Goal: Transaction & Acquisition: Purchase product/service

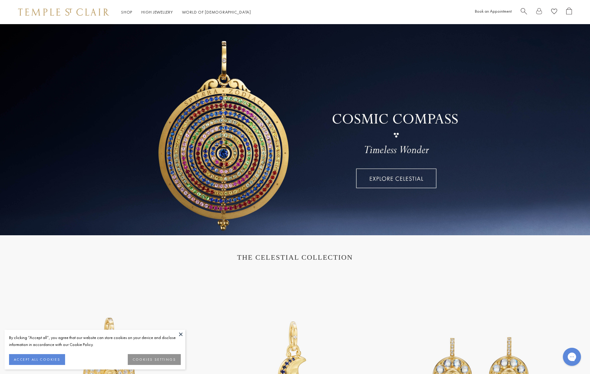
click at [50, 357] on button "ACCEPT ALL COOKIES" at bounding box center [37, 359] width 56 height 11
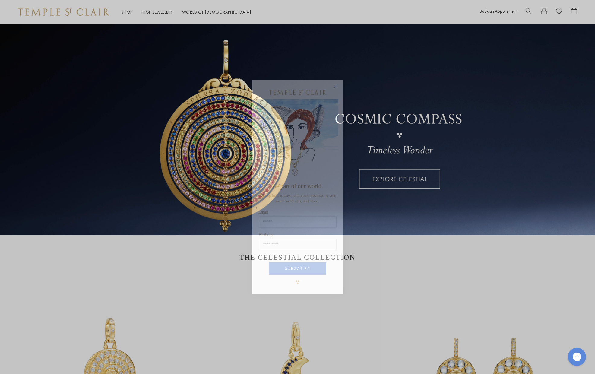
click at [337, 87] on circle "Close dialog" at bounding box center [335, 86] width 7 height 7
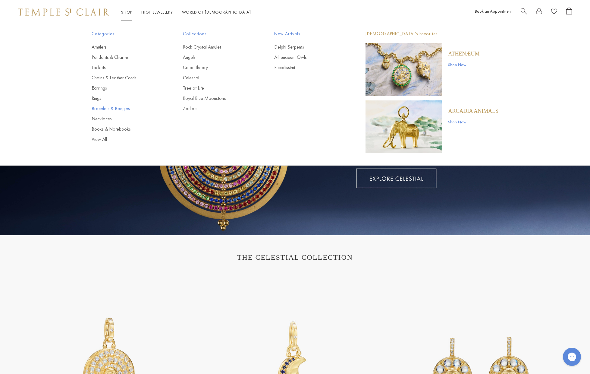
click at [98, 108] on link "Bracelets & Bangles" at bounding box center [125, 108] width 67 height 7
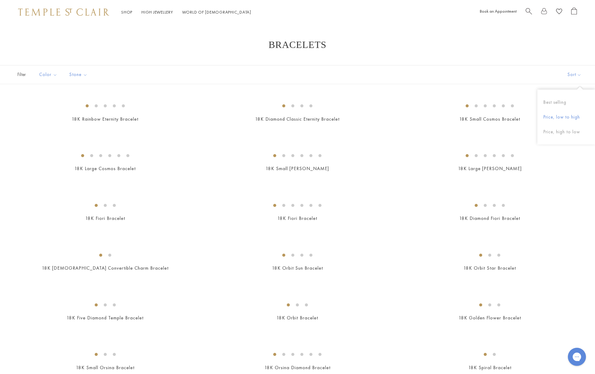
click at [560, 115] on button "Price, low to high" at bounding box center [566, 117] width 58 height 15
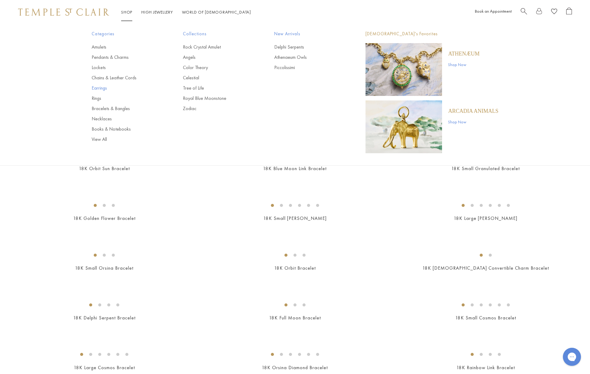
click at [97, 89] on link "Earrings" at bounding box center [125, 88] width 67 height 7
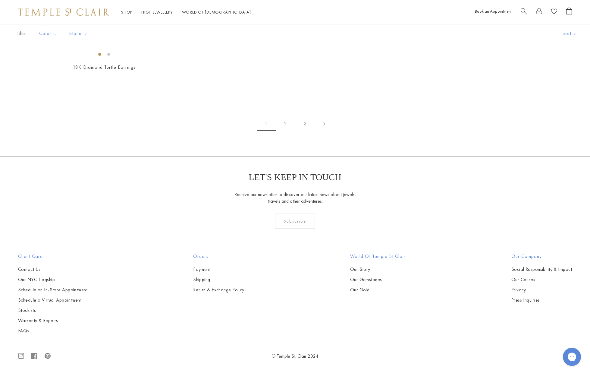
scroll to position [2706, 0]
